Goal: Task Accomplishment & Management: Use online tool/utility

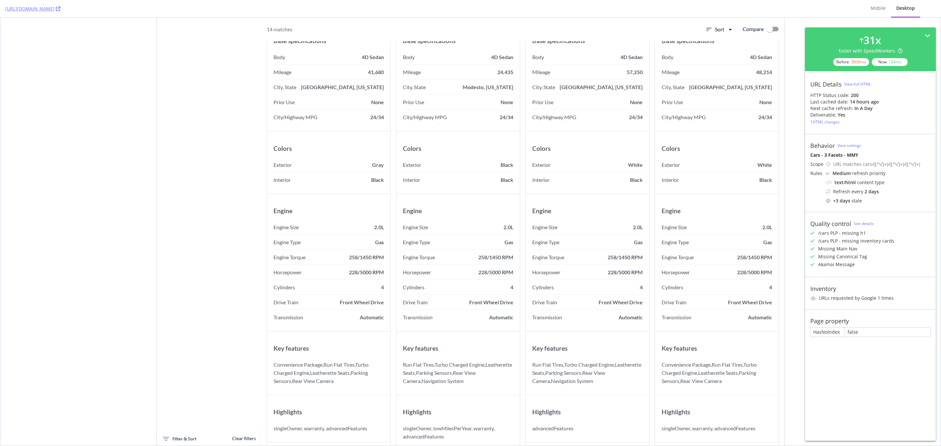
scroll to position [2696, 0]
